Goal: Use online tool/utility: Utilize a website feature to perform a specific function

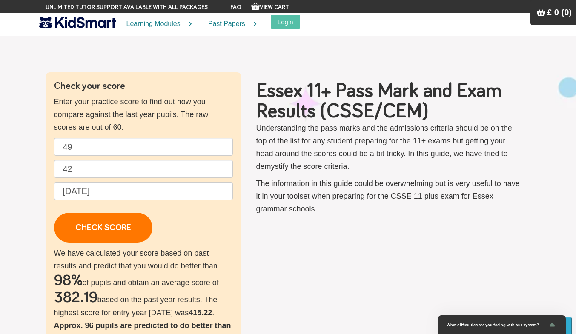
type input "4"
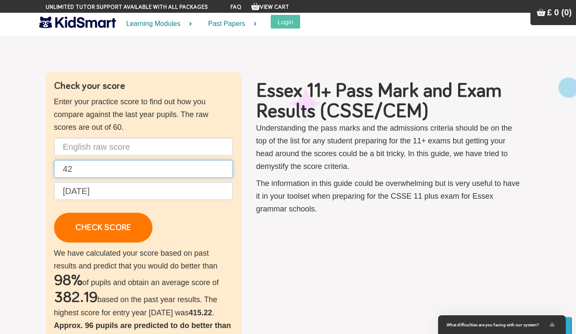
click at [126, 169] on input "42" at bounding box center [143, 169] width 179 height 18
type input "4"
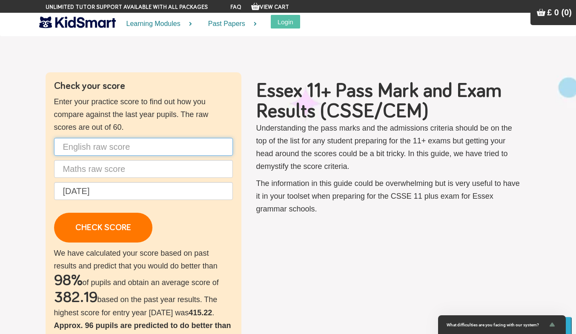
click at [98, 141] on input "text" at bounding box center [143, 147] width 179 height 18
type input "30"
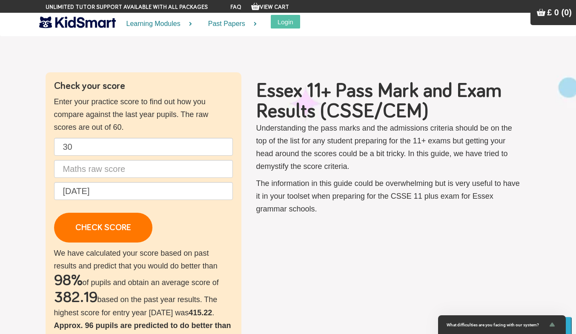
click at [126, 180] on p "30 [DATE] CHECK SCORE" at bounding box center [143, 190] width 179 height 105
click at [95, 168] on input "text" at bounding box center [143, 169] width 179 height 18
type input "30"
click at [192, 225] on p "30 30 [DATE] CHECK SCORE" at bounding box center [143, 190] width 179 height 105
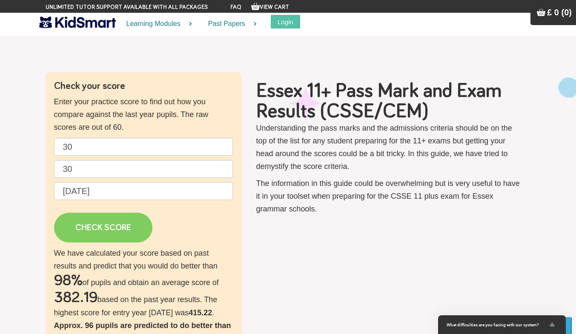
click at [108, 231] on link "CHECK SCORE" at bounding box center [103, 228] width 98 height 30
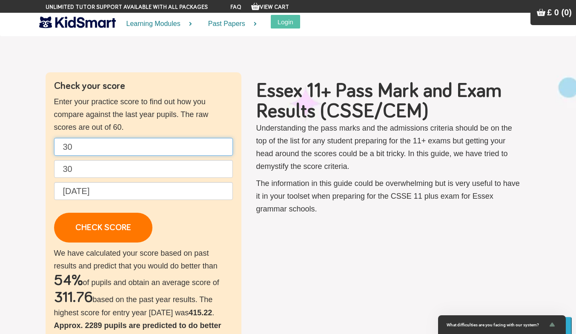
click at [85, 150] on input "30" at bounding box center [143, 147] width 179 height 18
type input "3"
click at [191, 208] on p "29 30 [DATE] CHECK SCORE" at bounding box center [143, 190] width 179 height 105
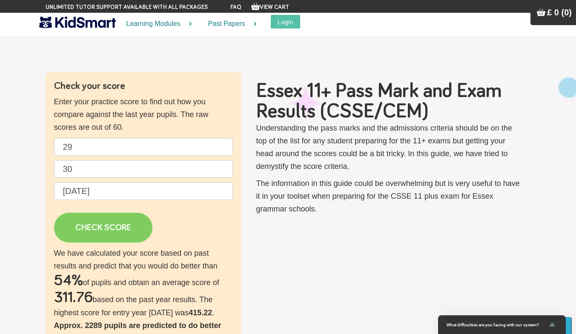
click at [90, 232] on link "CHECK SCORE" at bounding box center [103, 228] width 98 height 30
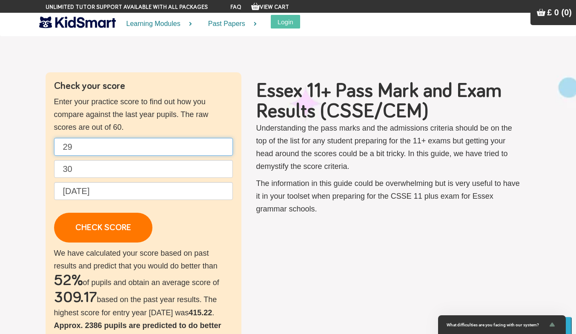
click at [80, 144] on input "29" at bounding box center [143, 147] width 179 height 18
type input "2"
type input "30"
click at [217, 235] on p "30 30 [DATE] CHECK SCORE" at bounding box center [143, 190] width 179 height 105
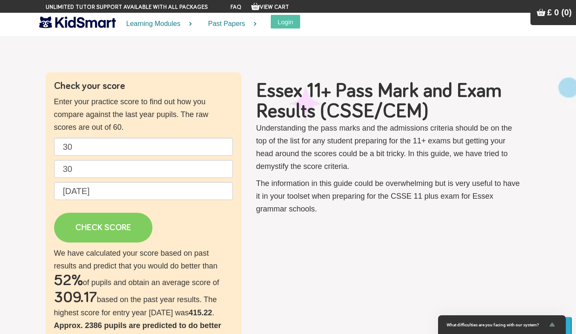
click at [115, 229] on link "CHECK SCORE" at bounding box center [103, 228] width 98 height 30
